Goal: Information Seeking & Learning: Learn about a topic

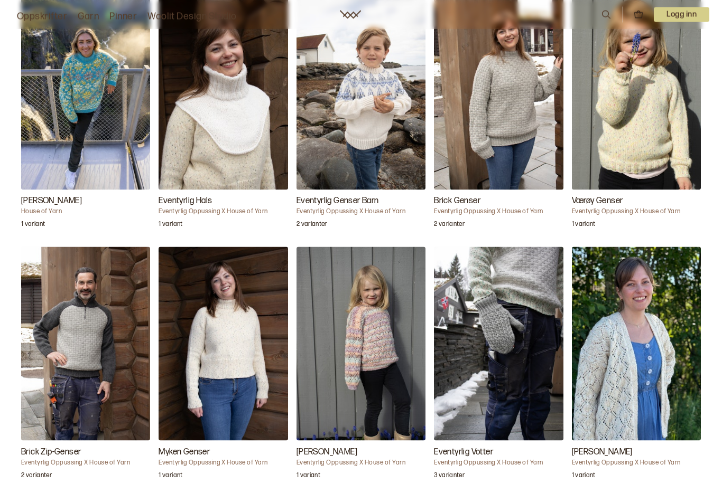
scroll to position [1083, 0]
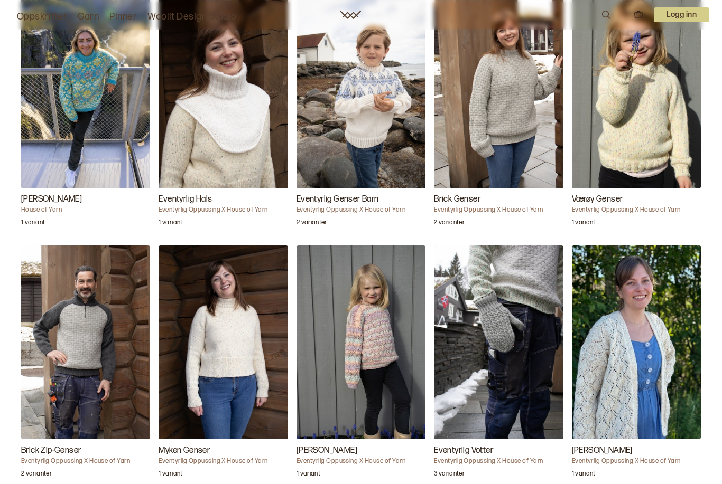
click at [217, 346] on img "Myken Genser" at bounding box center [222, 343] width 129 height 194
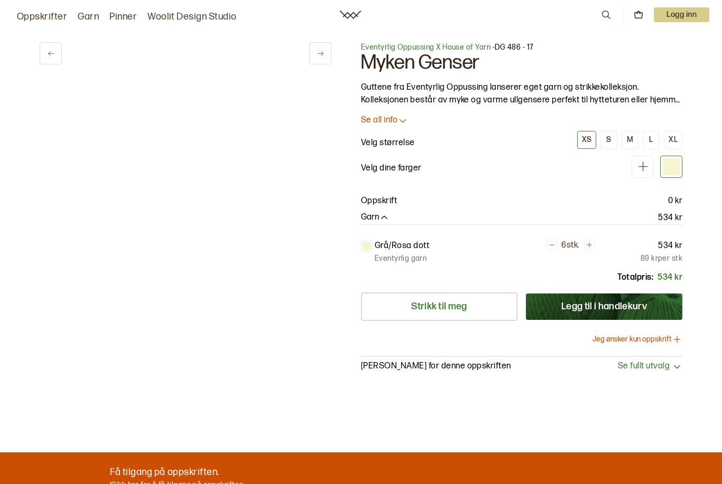
click at [218, 360] on div "1 av 4 1 av 4" at bounding box center [186, 211] width 292 height 339
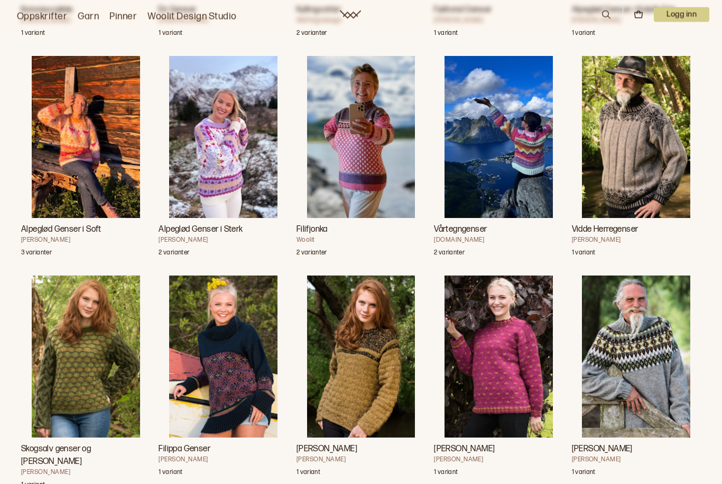
scroll to position [2407, 0]
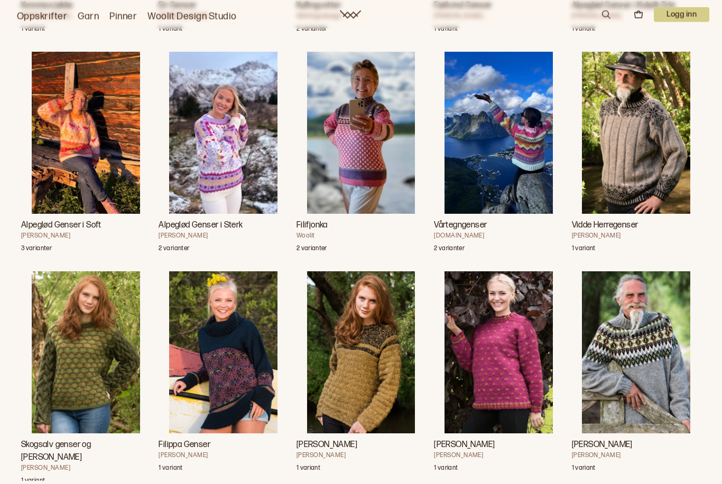
click at [634, 152] on img "Vidde Herregenser" at bounding box center [636, 133] width 108 height 162
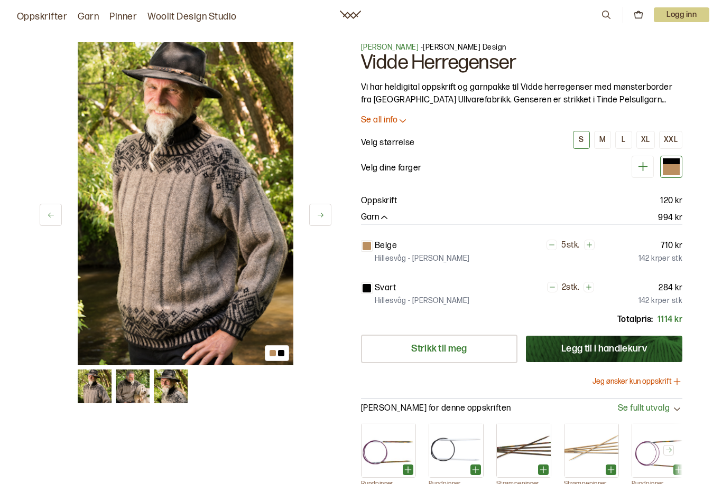
scroll to position [2441, 0]
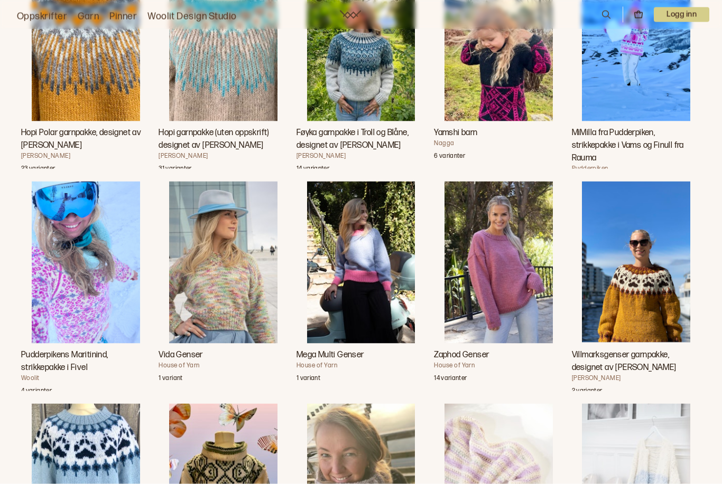
scroll to position [3413, 0]
